Goal: Task Accomplishment & Management: Complete application form

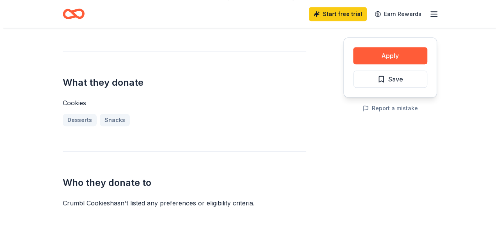
scroll to position [284, 0]
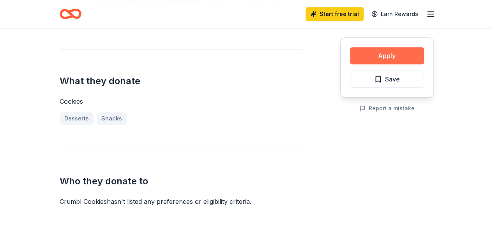
click at [370, 52] on button "Apply" at bounding box center [387, 55] width 74 height 17
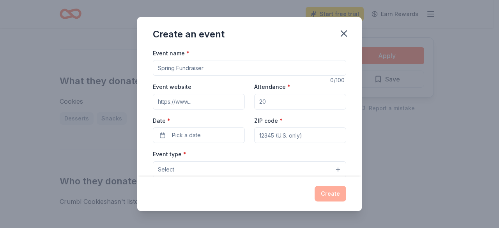
click at [266, 64] on input "Event name *" at bounding box center [249, 68] width 193 height 16
type input "Project Dance [GEOGRAPHIC_DATA]"
click at [228, 102] on input "Event website" at bounding box center [199, 102] width 92 height 16
type input "[DOMAIN_NAME]"
click at [281, 99] on input "Attendance *" at bounding box center [300, 102] width 92 height 16
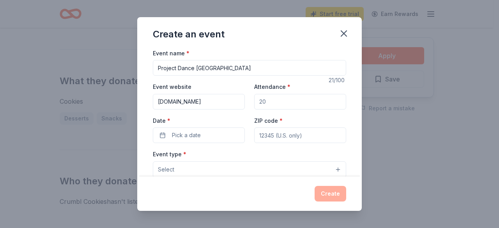
type input "200"
click at [213, 138] on button "Pick a date" at bounding box center [199, 135] width 92 height 16
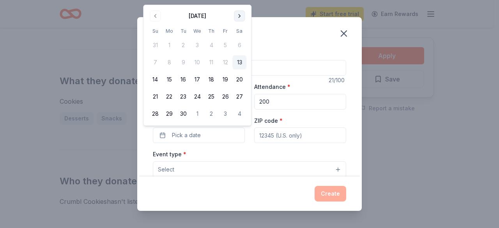
click at [238, 17] on button "Go to next month" at bounding box center [239, 16] width 11 height 11
click at [239, 93] on button "25" at bounding box center [239, 97] width 14 height 14
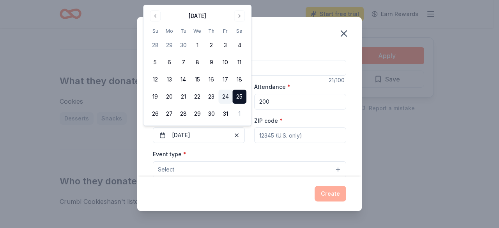
click at [225, 96] on button "24" at bounding box center [225, 97] width 14 height 14
click at [238, 98] on button "25" at bounding box center [239, 97] width 14 height 14
click at [282, 58] on div "Event name * Project Dance Atlanta" at bounding box center [249, 62] width 193 height 28
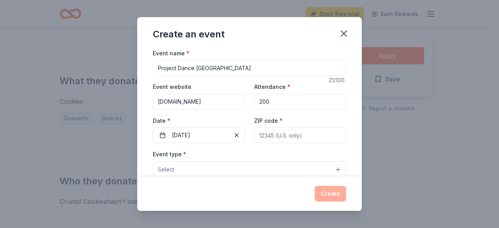
click at [278, 139] on input "ZIP code *" at bounding box center [300, 135] width 92 height 16
type input "30263"
click at [333, 115] on div "Event website www.projectdance.com Attendance * 200 Date * 10/25/2025 ZIP code …" at bounding box center [249, 112] width 193 height 61
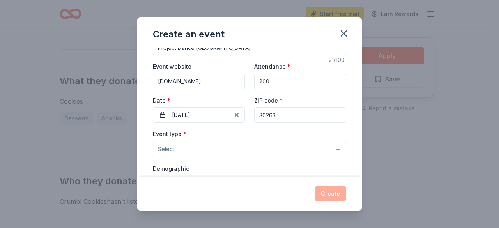
scroll to position [64, 0]
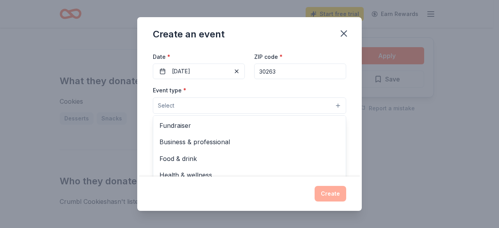
click at [321, 106] on button "Select" at bounding box center [249, 105] width 193 height 16
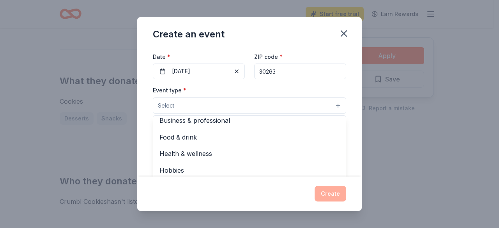
scroll to position [26, 0]
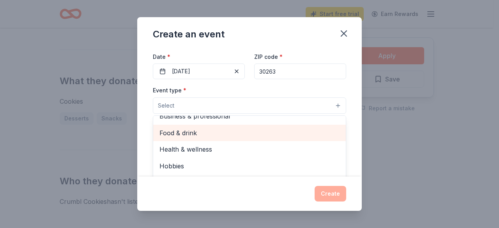
click at [190, 134] on span "Food & drink" at bounding box center [249, 133] width 180 height 10
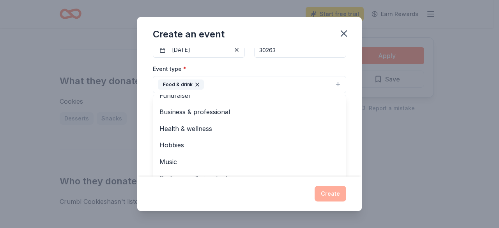
scroll to position [101, 0]
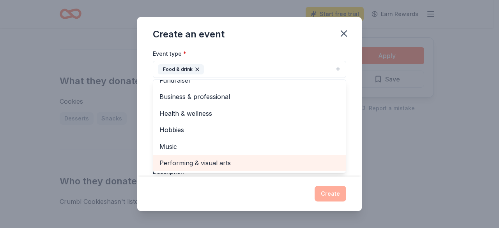
click at [202, 163] on span "Performing & visual arts" at bounding box center [249, 163] width 180 height 10
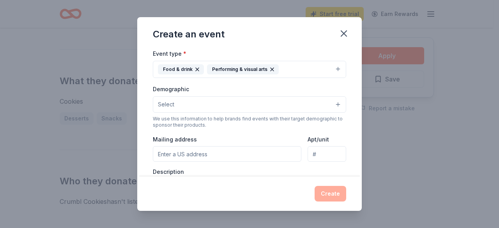
click at [196, 70] on icon "button" at bounding box center [197, 69] width 6 height 6
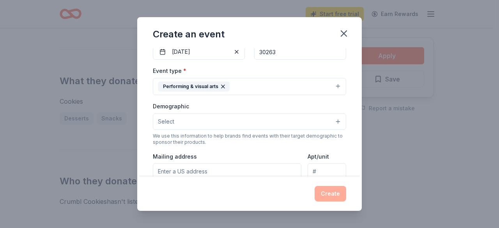
scroll to position [95, 0]
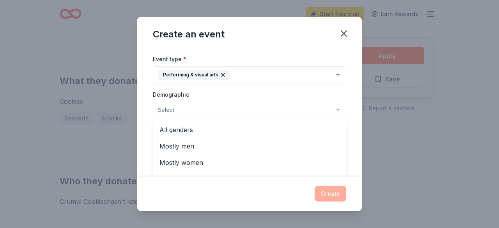
click at [241, 106] on button "Select" at bounding box center [249, 110] width 193 height 16
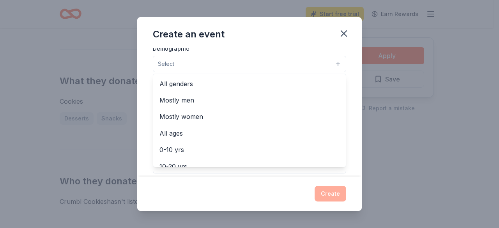
scroll to position [136, 0]
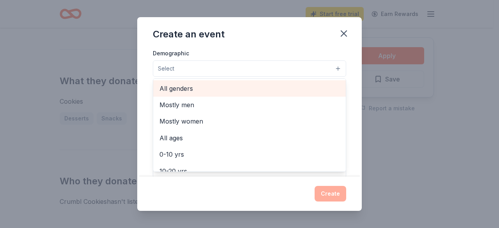
click at [186, 88] on span "All genders" at bounding box center [249, 88] width 180 height 10
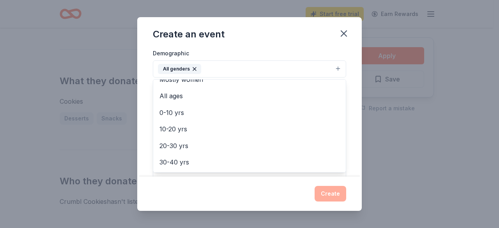
scroll to position [42, 0]
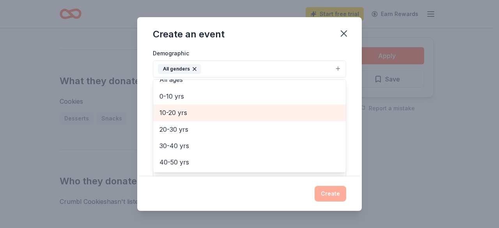
click at [171, 108] on span "10-20 yrs" at bounding box center [249, 113] width 180 height 10
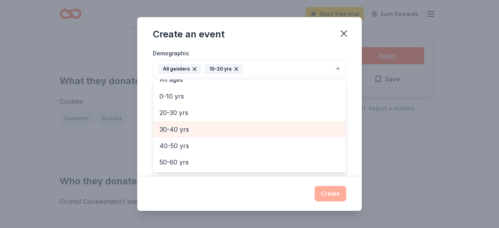
click at [173, 125] on span "30-40 yrs" at bounding box center [249, 129] width 180 height 10
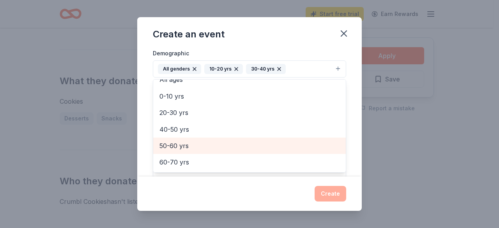
click at [177, 141] on span "50-60 yrs" at bounding box center [249, 146] width 180 height 10
click at [188, 141] on span "60-70 yrs" at bounding box center [249, 146] width 180 height 10
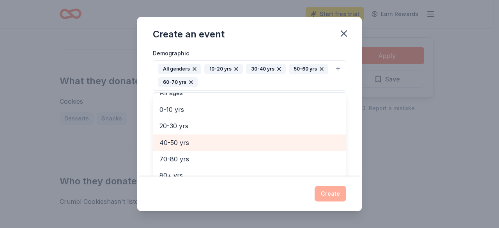
scroll to position [42, 0]
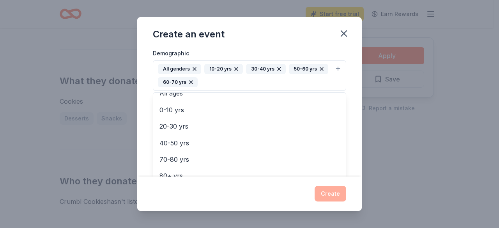
click at [349, 82] on div "Event name * Project Dance Atlanta 21 /100 Event website www.projectdance.com A…" at bounding box center [249, 112] width 224 height 129
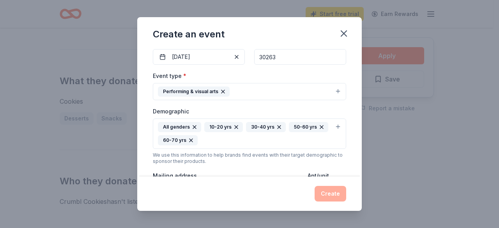
scroll to position [91, 0]
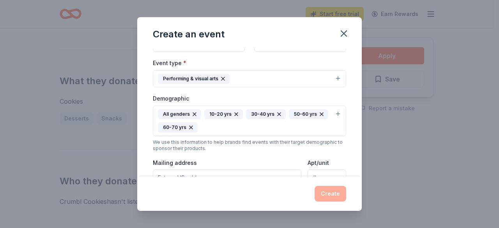
click at [192, 125] on icon "button" at bounding box center [191, 127] width 6 height 6
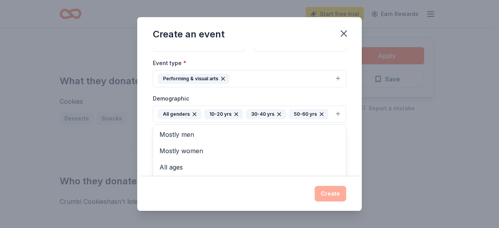
click at [353, 88] on div "Event name * Project Dance Atlanta 21 /100 Event website www.projectdance.com A…" at bounding box center [249, 112] width 224 height 129
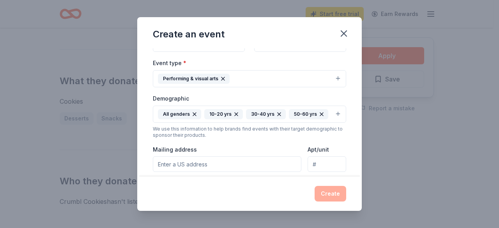
click at [362, 91] on div "Create an event Event name * Project Dance Atlanta 21 /100 Event website www.pr…" at bounding box center [249, 114] width 499 height 228
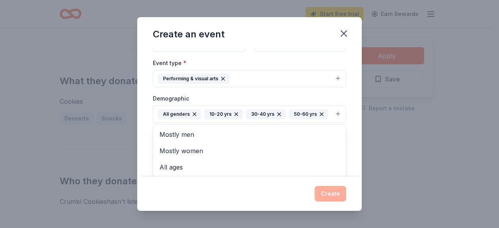
click at [319, 112] on icon "button" at bounding box center [321, 114] width 6 height 6
click at [343, 93] on div "Event name * Project Dance Atlanta 21 /100 Event website www.projectdance.com A…" at bounding box center [249, 112] width 224 height 129
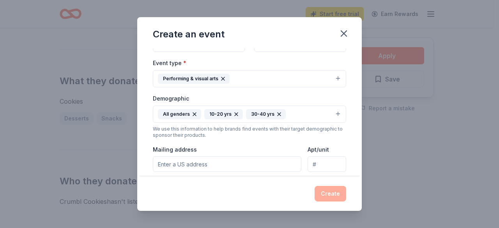
click at [362, 91] on div "Create an event Event name * Project Dance Atlanta 21 /100 Event website www.pr…" at bounding box center [249, 114] width 499 height 228
click at [346, 92] on div "Event name * Project Dance Atlanta 21 /100 Event website www.projectdance.com A…" at bounding box center [249, 112] width 224 height 129
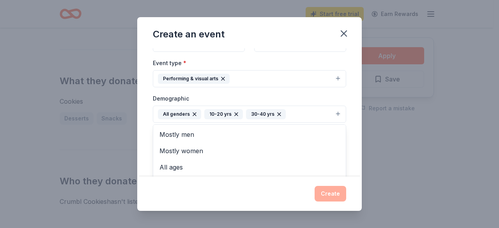
click at [333, 111] on button "All genders 10-20 yrs 30-40 yrs" at bounding box center [249, 114] width 193 height 17
click at [344, 116] on div "Event name * Project Dance Atlanta 21 /100 Event website www.projectdance.com A…" at bounding box center [249, 112] width 224 height 129
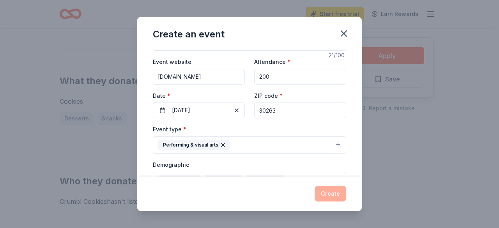
scroll to position [0, 0]
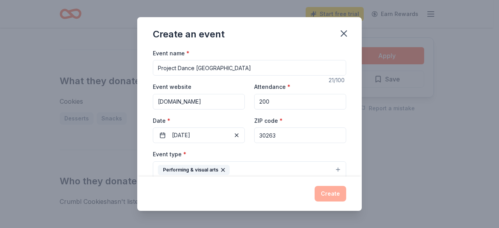
click at [295, 65] on input "Project Dance Atlanta" at bounding box center [249, 68] width 193 height 16
click at [308, 52] on div "Event name * Project Dance Atlanta - Dancers Dessert" at bounding box center [249, 62] width 193 height 28
click at [218, 67] on input "Project Dance Atlanta - Dancers Dessert" at bounding box center [249, 68] width 193 height 16
click at [261, 71] on input "Project Dance Atlanta (Dancers Dessert" at bounding box center [249, 68] width 193 height 16
type input "Project Dance Atlanta (Dancers Dessert)"
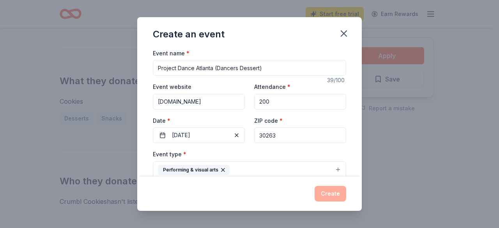
click at [275, 105] on input "200" at bounding box center [300, 102] width 92 height 16
type input "2"
type input "20"
click at [348, 90] on div "Event name * Project Dance Atlanta (Dancers Dessert) 39 /100 Event website www.…" at bounding box center [249, 112] width 224 height 129
click at [187, 138] on button "10/25/2025" at bounding box center [199, 135] width 92 height 16
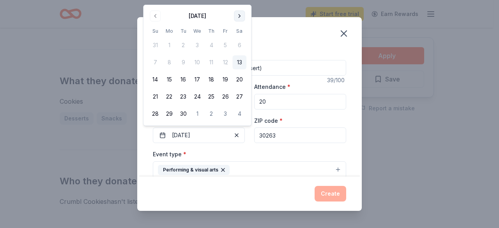
click at [238, 18] on button "Go to next month" at bounding box center [239, 16] width 11 height 11
click at [223, 95] on button "24" at bounding box center [225, 97] width 14 height 14
click at [339, 120] on div "ZIP code * 30263" at bounding box center [300, 130] width 92 height 28
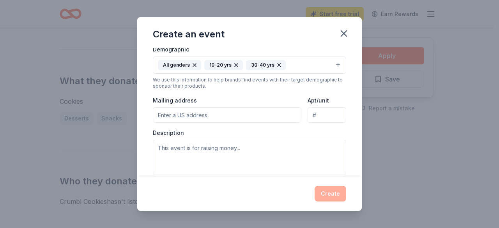
scroll to position [143, 0]
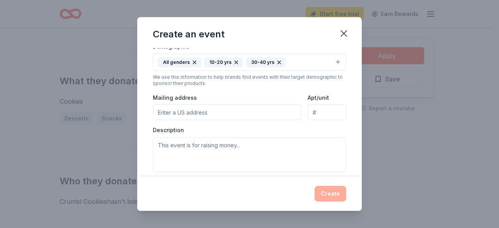
click at [232, 112] on input "Mailing address" at bounding box center [227, 112] width 148 height 16
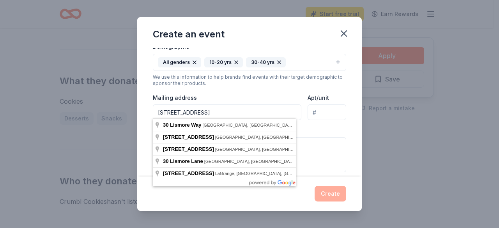
type input "30 Lismore Way, Newnan, GA, 30263"
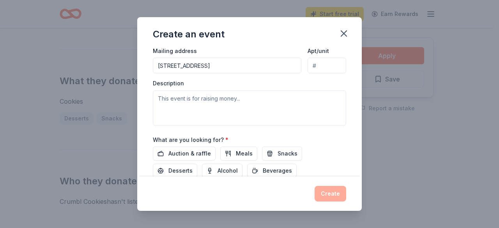
scroll to position [192, 0]
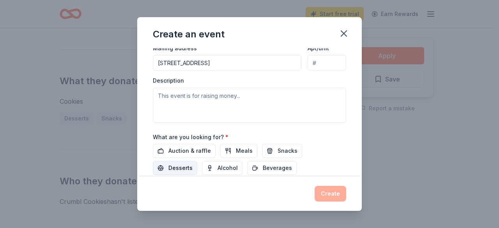
click at [183, 164] on span "Desserts" at bounding box center [180, 167] width 24 height 9
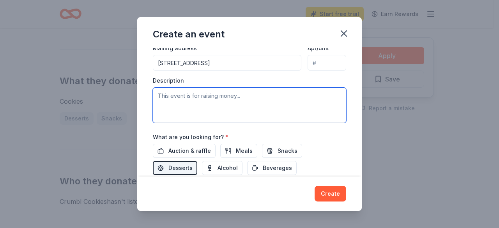
click at [194, 92] on textarea at bounding box center [249, 105] width 193 height 35
click at [282, 99] on textarea at bounding box center [249, 105] width 193 height 35
paste textarea "Project Dance is a movement of dancers seeking to positively impact culture thr…"
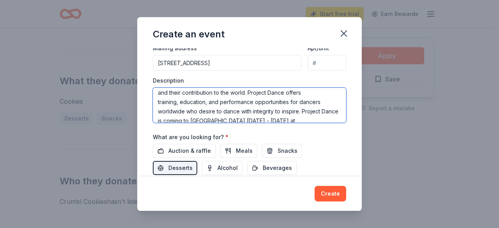
scroll to position [47, 0]
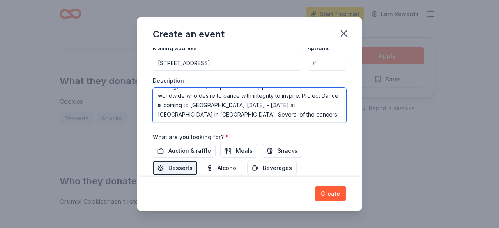
click at [157, 112] on textarea "Project Dance is a movement of dancers seeking to positively impact culture thr…" at bounding box center [249, 105] width 193 height 35
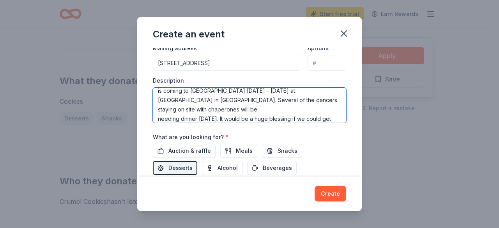
scroll to position [69, 0]
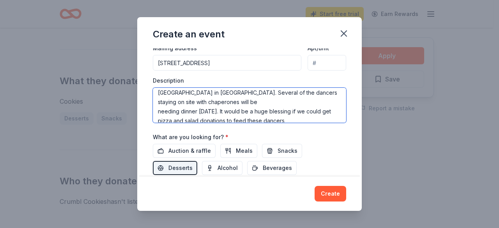
click at [157, 109] on textarea "Project Dance is a movement of dancers seeking to positively impact culture thr…" at bounding box center [249, 105] width 193 height 35
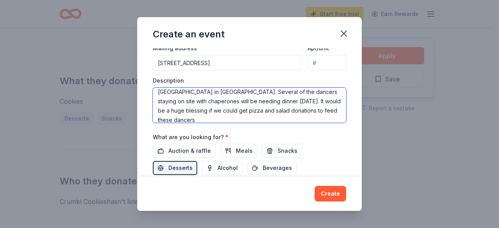
scroll to position [75, 0]
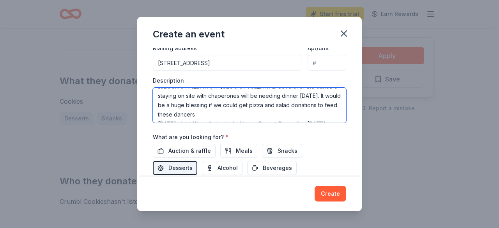
click at [246, 104] on textarea "Project Dance is a movement of dancers seeking to positively impact culture thr…" at bounding box center [249, 105] width 193 height 35
click at [275, 105] on textarea "Project Dance is a movement of dancers seeking to positively impact culture thr…" at bounding box center [249, 105] width 193 height 35
click at [235, 113] on textarea "Project Dance is a movement of dancers seeking to positively impact culture thr…" at bounding box center [249, 105] width 193 height 35
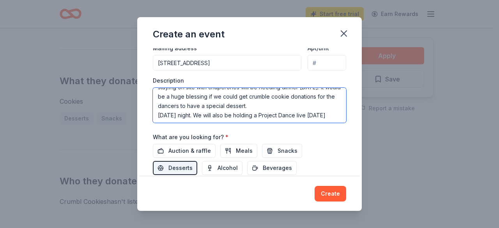
click at [191, 114] on textarea "Project Dance is a movement of dancers seeking to positively impact culture thr…" at bounding box center [249, 105] width 193 height 35
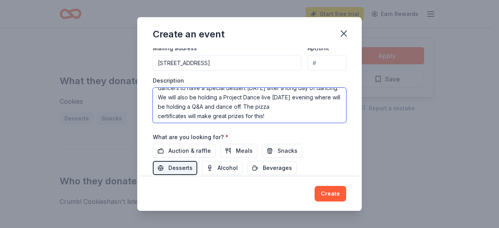
scroll to position [103, 0]
drag, startPoint x: 184, startPoint y: 94, endPoint x: 266, endPoint y: 115, distance: 85.0
click at [266, 115] on textarea "Project Dance is a movement of dancers seeking to positively impact culture thr…" at bounding box center [249, 105] width 193 height 35
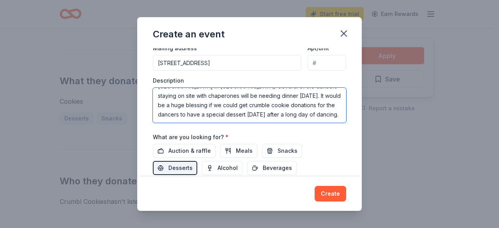
scroll to position [84, 0]
type textarea "Project Dance is a movement of dancers seeking to positively impact culture thr…"
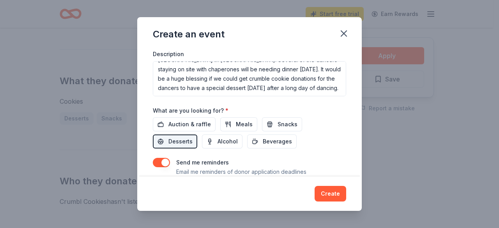
scroll to position [243, 0]
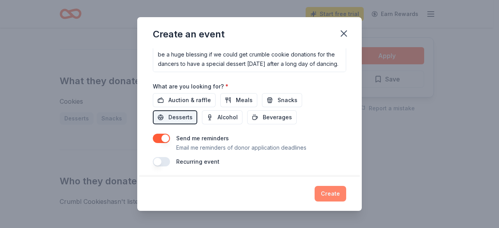
click at [331, 191] on button "Create" at bounding box center [330, 194] width 32 height 16
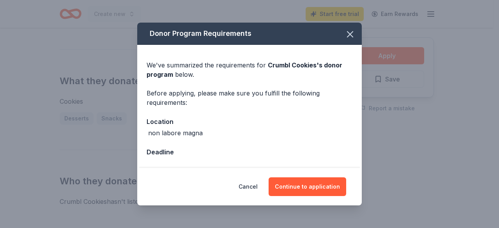
click at [351, 117] on div "Location" at bounding box center [250, 122] width 206 height 10
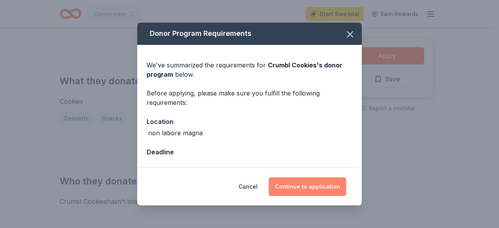
click at [320, 184] on button "Continue to application" at bounding box center [307, 186] width 78 height 19
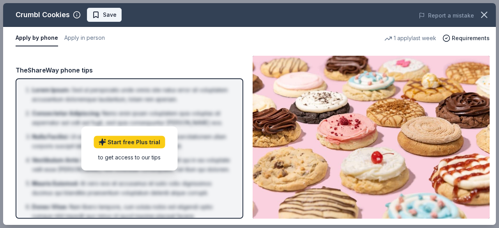
click at [94, 15] on span "Save" at bounding box center [104, 14] width 25 height 9
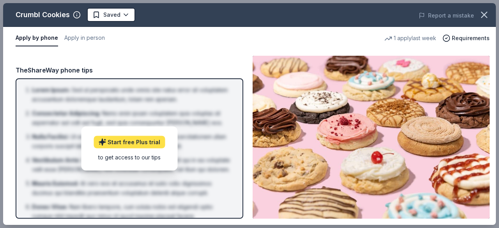
click at [136, 141] on link "Start free Plus trial" at bounding box center [129, 142] width 71 height 12
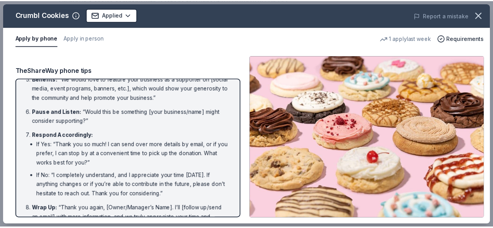
scroll to position [181, 0]
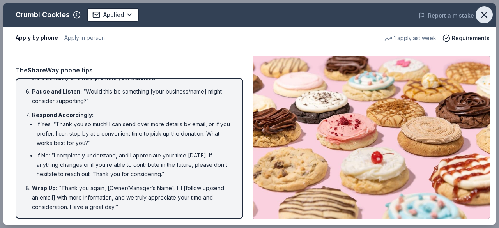
click at [489, 14] on icon "button" at bounding box center [483, 14] width 11 height 11
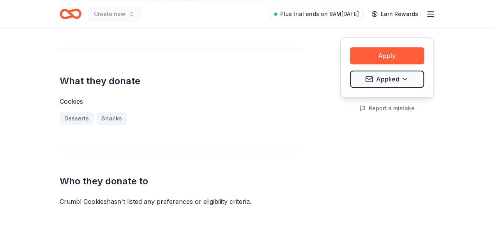
scroll to position [0, 0]
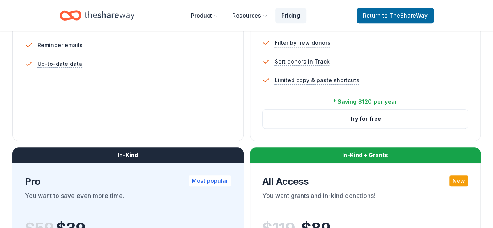
scroll to position [313, 0]
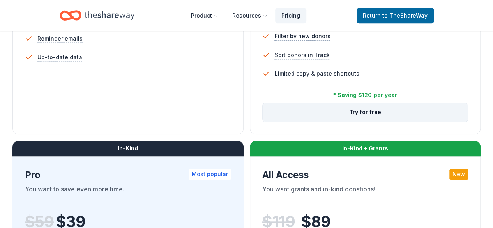
click at [263, 122] on button "Try for free" at bounding box center [365, 112] width 205 height 19
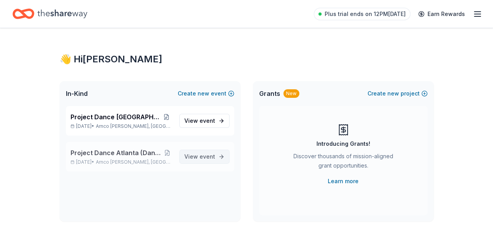
click at [199, 157] on span "View event" at bounding box center [199, 156] width 31 height 9
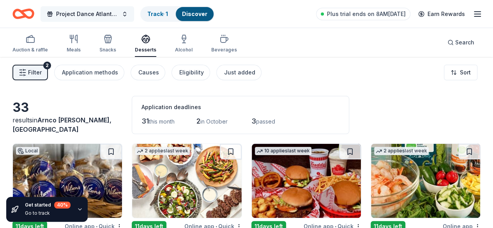
click at [97, 17] on span "Project Dance Atlanta (Dancers Dessert)" at bounding box center [87, 13] width 62 height 9
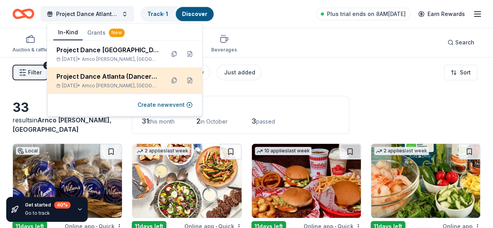
click at [101, 76] on div "Project Dance Atlanta (Dancers Dessert)" at bounding box center [107, 76] width 102 height 9
click at [190, 79] on button at bounding box center [190, 80] width 12 height 12
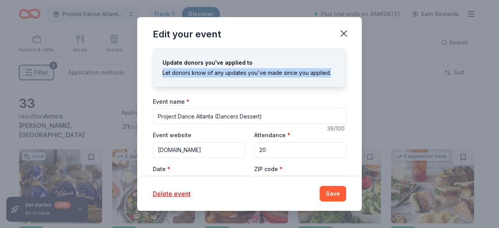
drag, startPoint x: 355, startPoint y: 66, endPoint x: 359, endPoint y: 83, distance: 16.9
click at [359, 83] on div "Update donors you've applied to Let donors know of any updates you've made sinc…" at bounding box center [249, 112] width 224 height 129
click at [343, 32] on icon "button" at bounding box center [343, 33] width 5 height 5
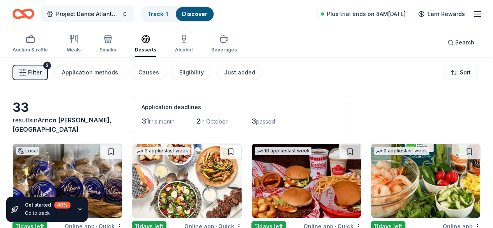
click at [131, 12] on button "Project Dance Atlanta (Dancers Dessert)" at bounding box center [88, 14] width 94 height 16
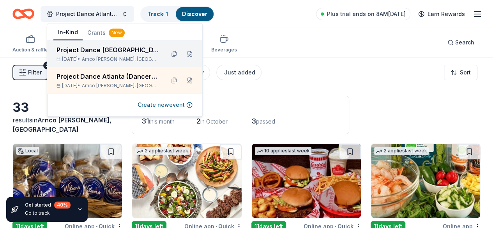
click at [116, 52] on div "Project Dance Atlanta" at bounding box center [107, 49] width 102 height 9
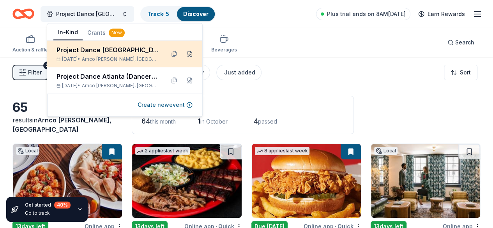
click at [190, 53] on button at bounding box center [190, 54] width 12 height 12
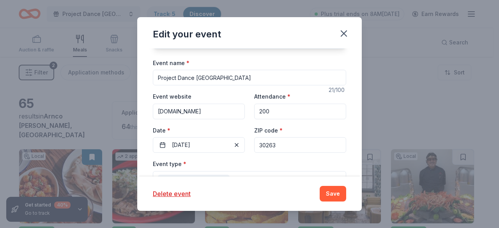
scroll to position [44, 0]
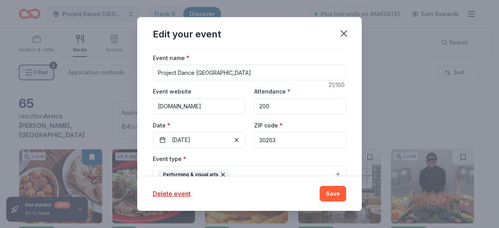
click at [309, 109] on input "200" at bounding box center [300, 107] width 92 height 16
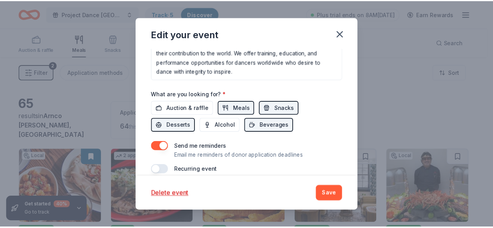
scroll to position [304, 0]
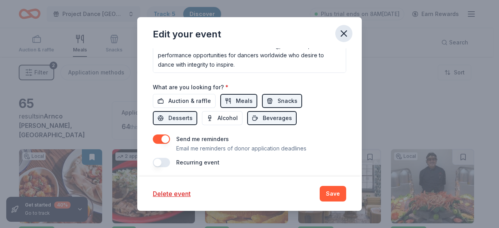
click at [342, 36] on icon "button" at bounding box center [343, 33] width 11 height 11
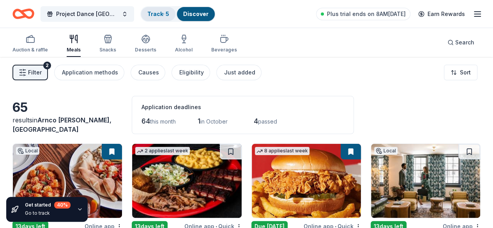
click at [155, 13] on link "Track · 5" at bounding box center [158, 14] width 22 height 7
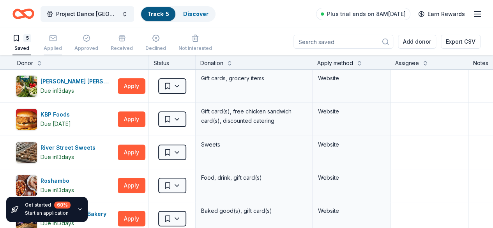
click at [62, 43] on div "Applied" at bounding box center [53, 42] width 18 height 17
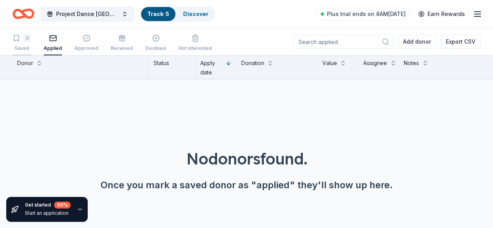
click at [24, 48] on div "Saved" at bounding box center [21, 48] width 19 height 6
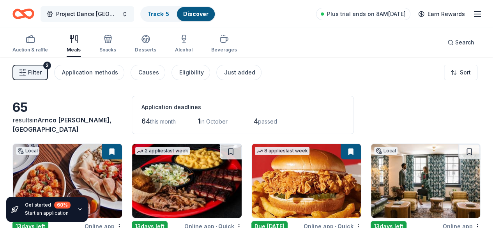
click at [76, 15] on span "Project Dance Atlanta" at bounding box center [87, 13] width 62 height 9
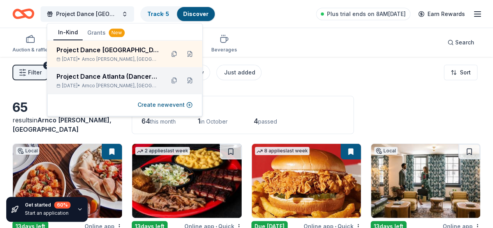
click at [108, 75] on div "Project Dance Atlanta (Dancers Dessert)" at bounding box center [107, 76] width 102 height 9
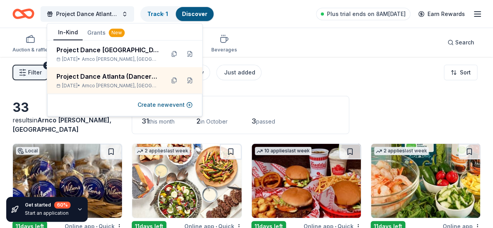
click at [401, 80] on div "Filter 2 Application methods Causes Eligibility Just added Sort" at bounding box center [246, 72] width 493 height 31
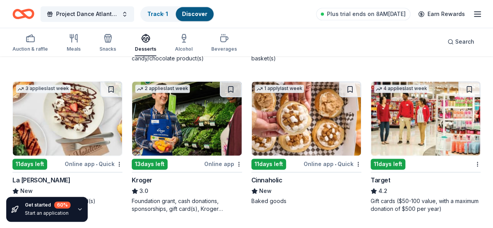
scroll to position [496, 0]
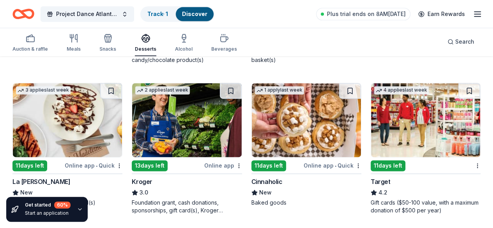
click at [468, 44] on button "Search" at bounding box center [460, 42] width 39 height 16
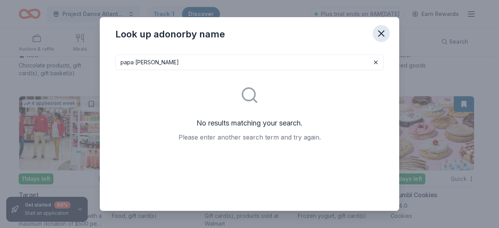
type input "papa murphy's"
click at [378, 32] on icon "button" at bounding box center [381, 33] width 11 height 11
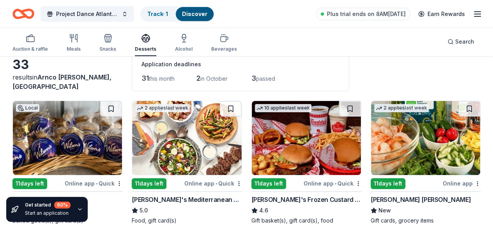
scroll to position [0, 0]
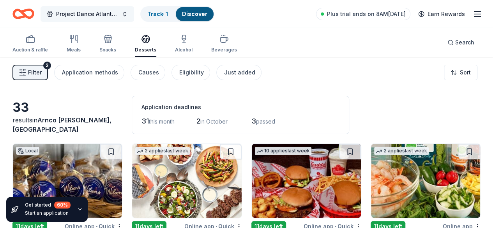
click at [78, 14] on span "Project Dance Atlanta (Dancers Dessert)" at bounding box center [87, 13] width 62 height 9
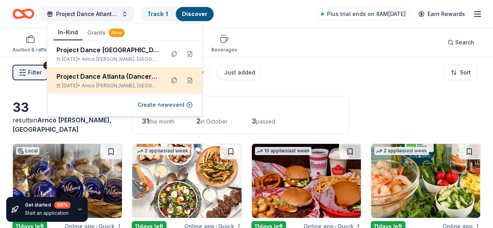
click at [89, 87] on div "Oct 24, 2025 • Arnco Mills, GA" at bounding box center [107, 86] width 102 height 6
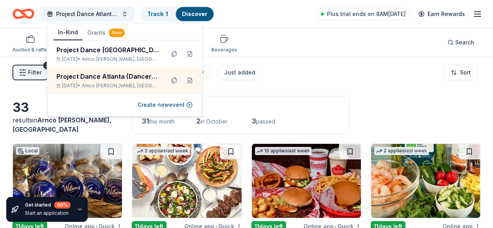
click at [273, 97] on div "Application deadlines 31 this month 2 in October 3 passed" at bounding box center [240, 115] width 217 height 38
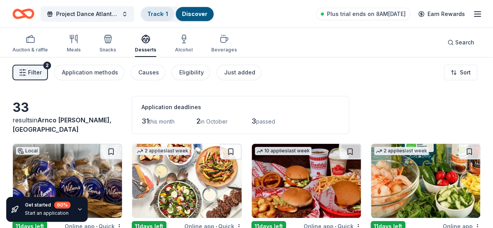
click at [158, 8] on div "Track · 1" at bounding box center [157, 14] width 33 height 14
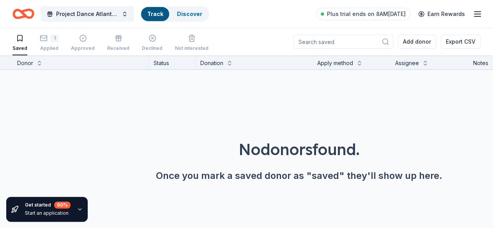
click at [158, 13] on link "Track" at bounding box center [155, 14] width 16 height 7
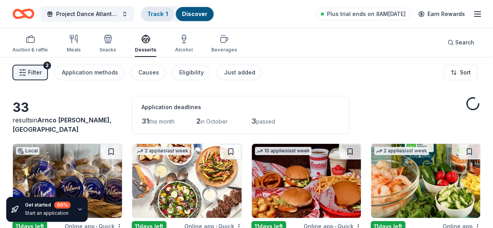
click at [158, 13] on link "Track · 1" at bounding box center [157, 14] width 21 height 7
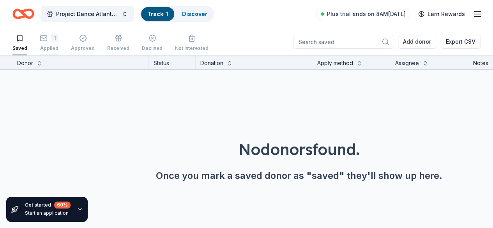
click at [47, 37] on icon "button" at bounding box center [44, 38] width 7 height 2
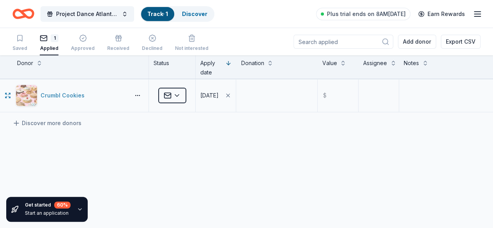
click at [58, 97] on div "Crumbl Cookies" at bounding box center [64, 95] width 47 height 9
click at [473, 13] on icon "button" at bounding box center [477, 13] width 9 height 9
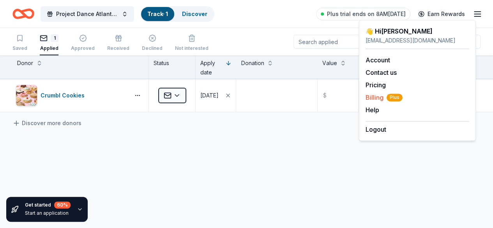
click at [378, 98] on span "Billing Plus" at bounding box center [383, 97] width 37 height 9
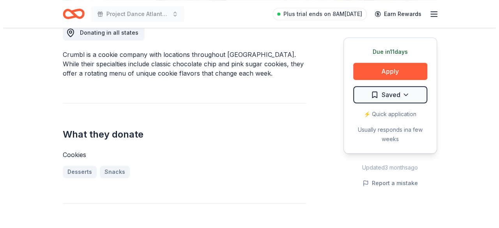
scroll to position [233, 0]
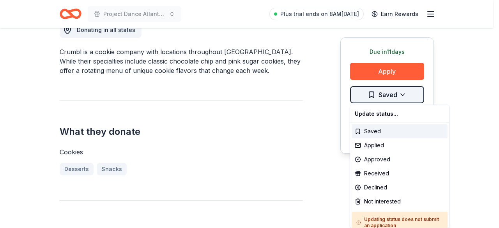
click at [377, 148] on div "Applied" at bounding box center [399, 145] width 96 height 14
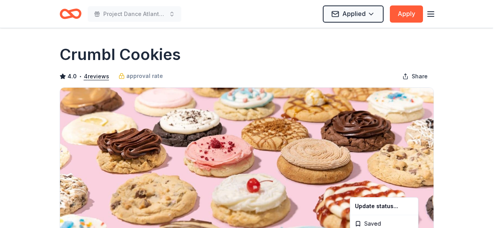
scroll to position [0, 0]
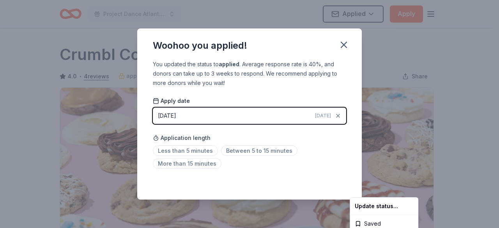
click at [343, 44] on html "Project Dance Atlanta (Dancers Dessert) Applied Apply Due in 11 days Share Crum…" at bounding box center [249, 114] width 499 height 228
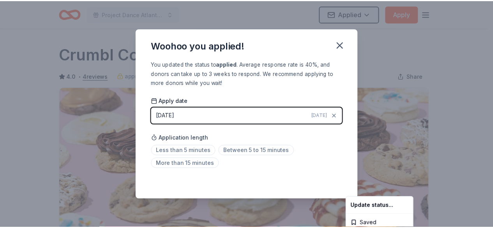
scroll to position [199, 0]
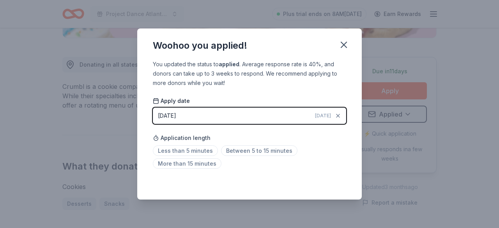
click at [343, 44] on icon "button" at bounding box center [343, 44] width 5 height 5
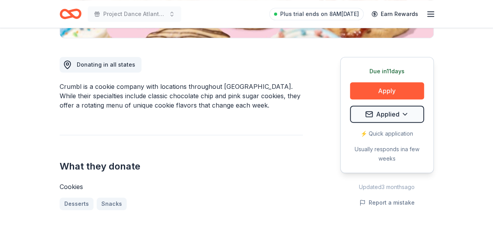
scroll to position [0, 0]
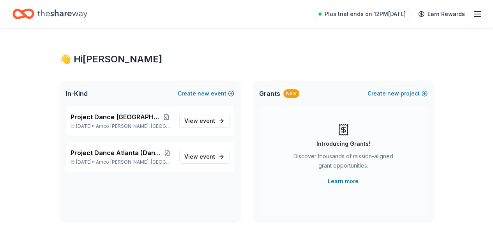
click at [473, 16] on icon "button" at bounding box center [477, 13] width 9 height 9
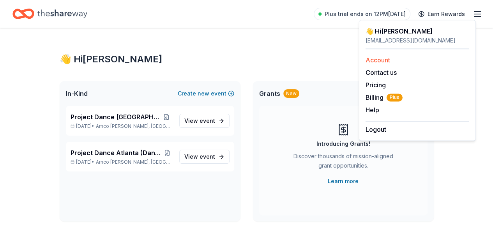
click at [375, 60] on link "Account" at bounding box center [377, 60] width 25 height 8
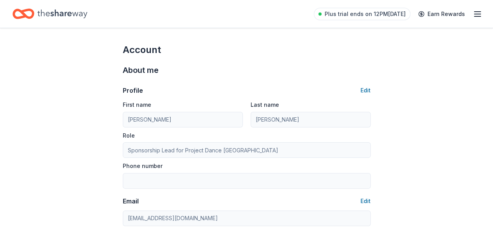
click at [319, 59] on div "About me Profile Edit First name Lori Last name Villani Role Sponsorship Lead f…" at bounding box center [247, 163] width 248 height 215
click at [351, 12] on span "Plus trial ends on 12PM[DATE]" at bounding box center [365, 13] width 81 height 9
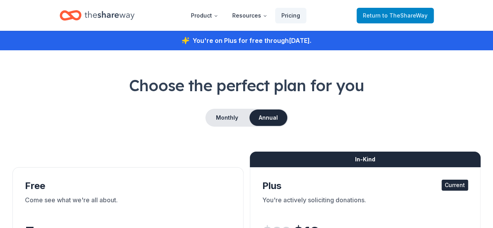
click at [382, 15] on span "Return to TheShareWay" at bounding box center [395, 15] width 65 height 9
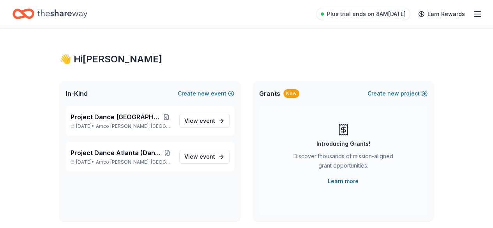
click at [474, 16] on line "button" at bounding box center [477, 16] width 6 height 0
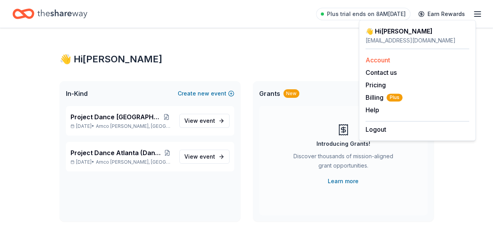
click at [383, 56] on link "Account" at bounding box center [377, 60] width 25 height 8
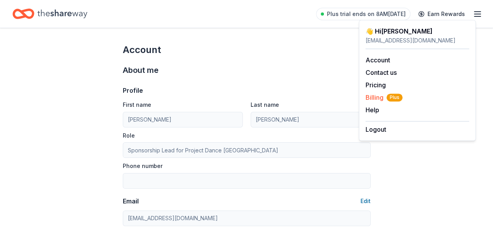
click at [371, 98] on span "Billing Plus" at bounding box center [383, 97] width 37 height 9
